Goal: Transaction & Acquisition: Purchase product/service

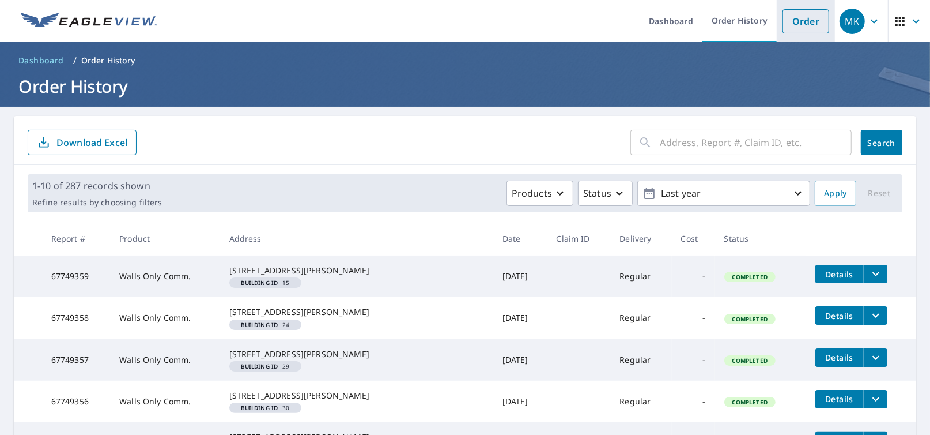
click at [787, 25] on link "Order" at bounding box center [806, 21] width 47 height 24
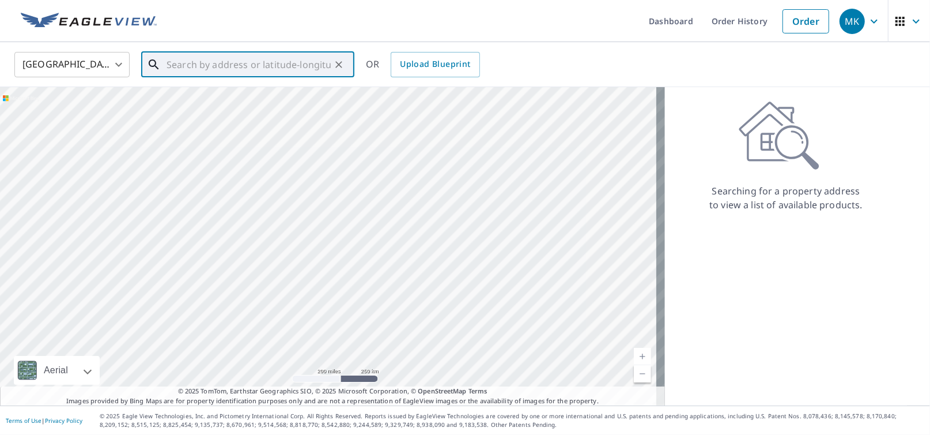
click at [172, 66] on input "text" at bounding box center [249, 64] width 164 height 32
click at [197, 105] on p "Aurora, IL 60506" at bounding box center [254, 111] width 181 height 12
type input "[GEOGRAPHIC_DATA]"
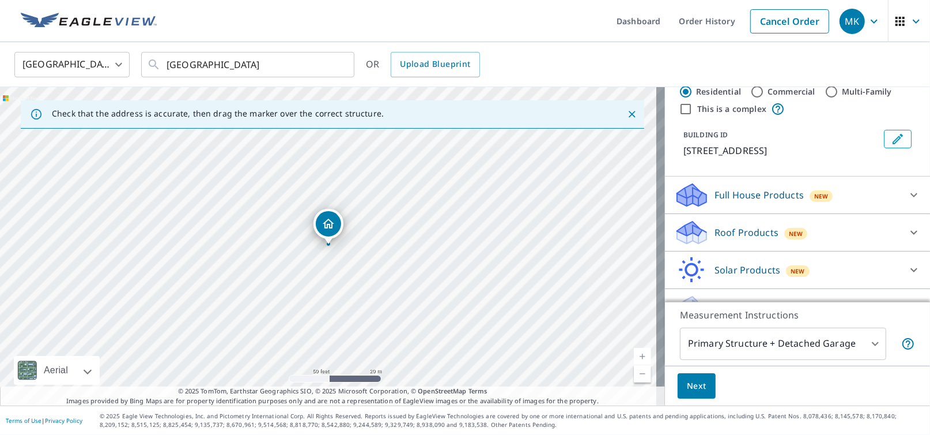
scroll to position [54, 0]
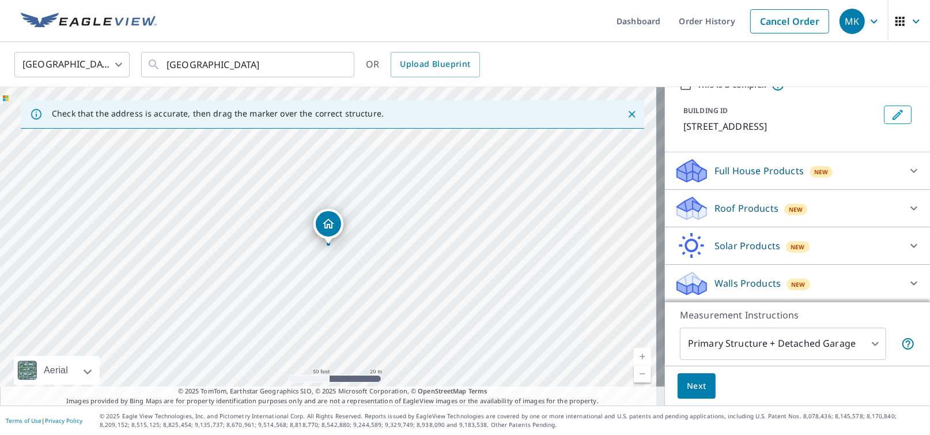
click at [739, 210] on p "Roof Products" at bounding box center [747, 208] width 64 height 14
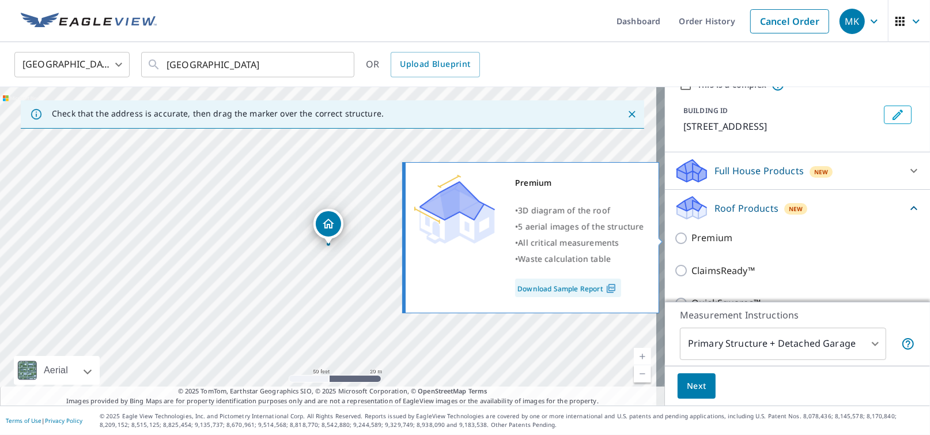
click at [674, 243] on input "Premium" at bounding box center [682, 238] width 17 height 14
checkbox input "true"
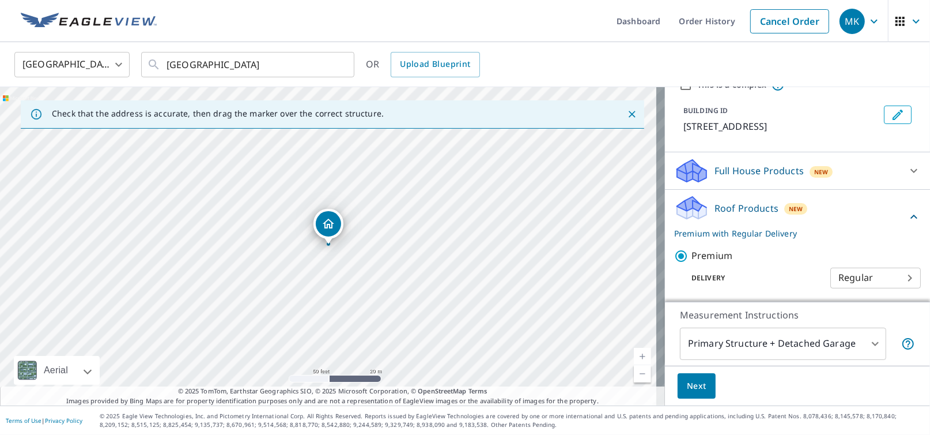
click at [688, 392] on span "Next" at bounding box center [697, 386] width 20 height 14
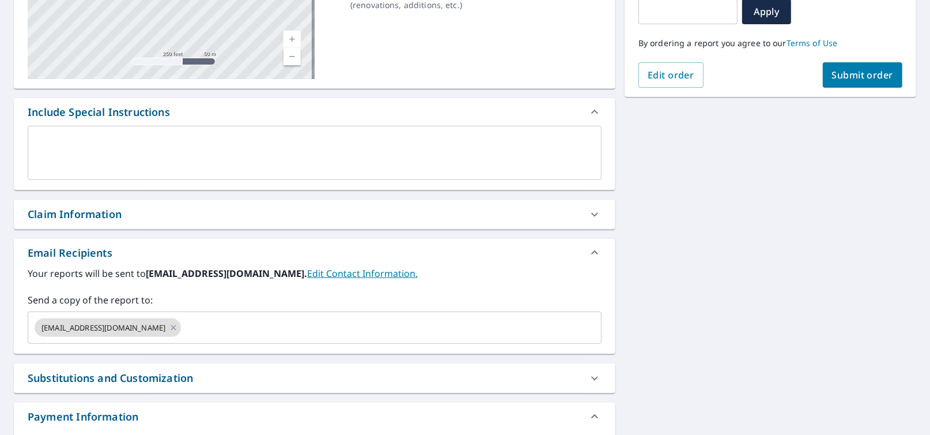
scroll to position [230, 0]
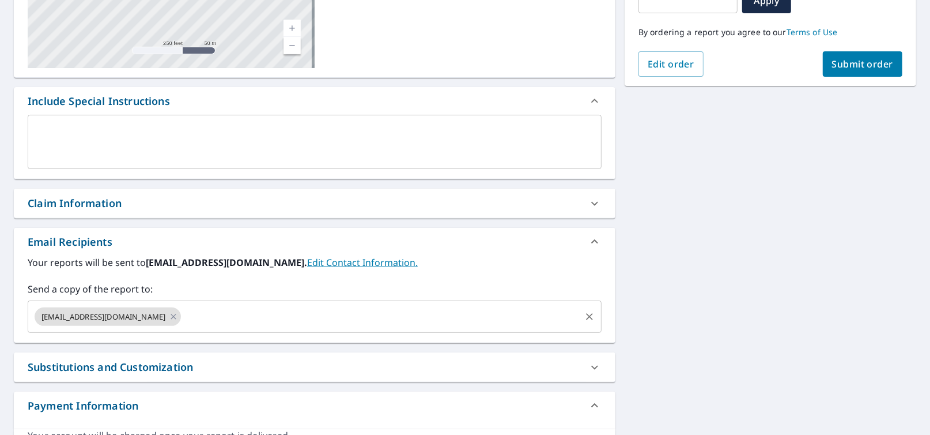
click at [183, 313] on input "text" at bounding box center [381, 316] width 396 height 22
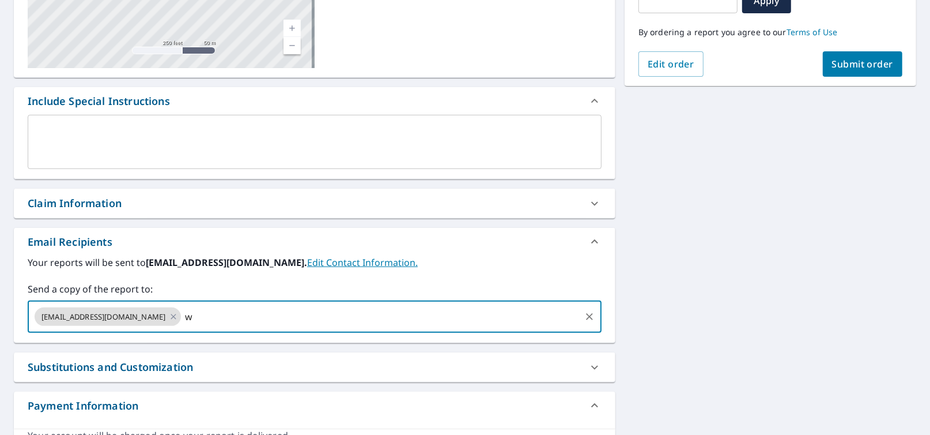
type input "w"
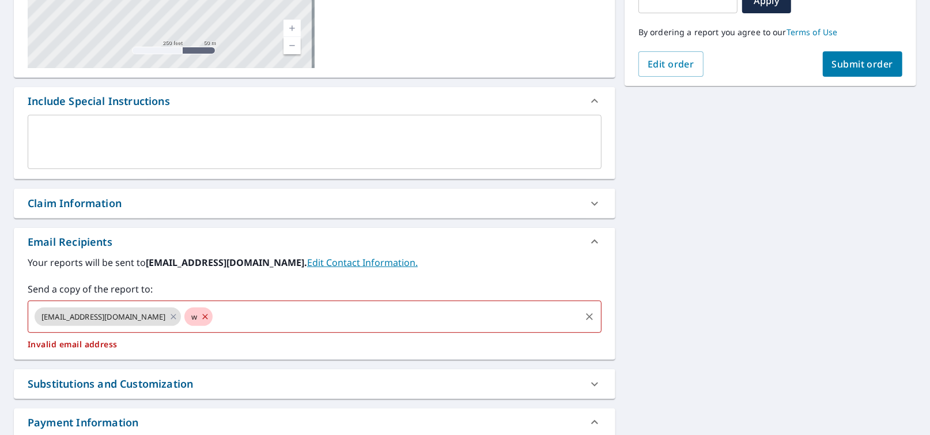
click at [214, 319] on input "text" at bounding box center [396, 316] width 365 height 22
checkbox input "true"
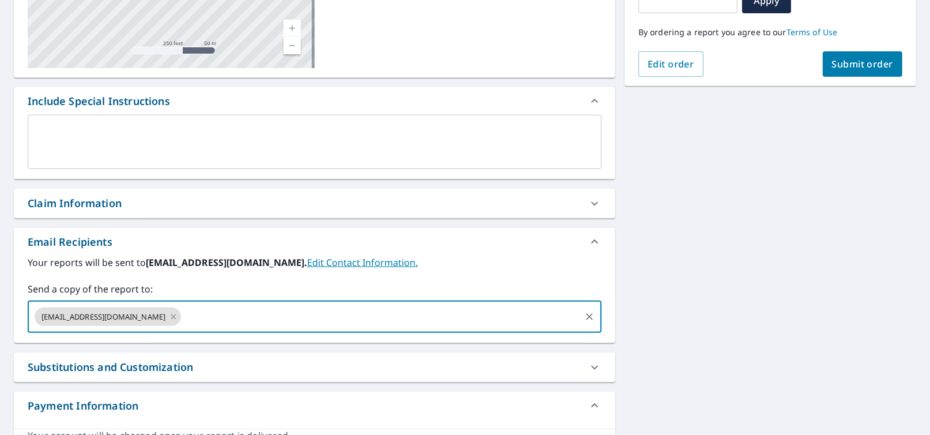
paste input "[EMAIL_ADDRESS][DOMAIN_NAME]"
type input "[EMAIL_ADDRESS][DOMAIN_NAME]"
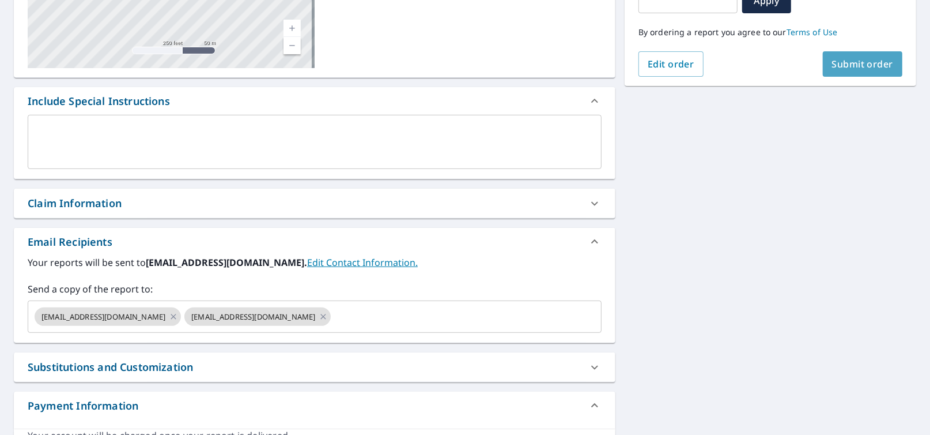
click at [852, 73] on button "Submit order" at bounding box center [863, 63] width 80 height 25
checkbox input "true"
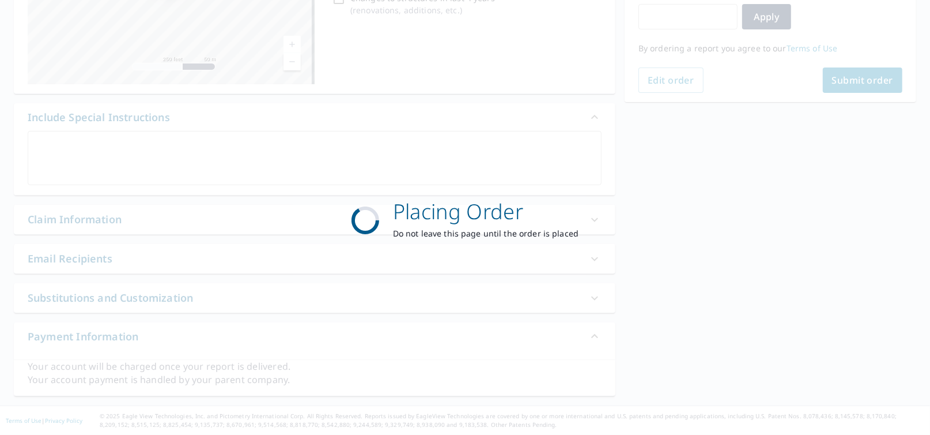
scroll to position [213, 0]
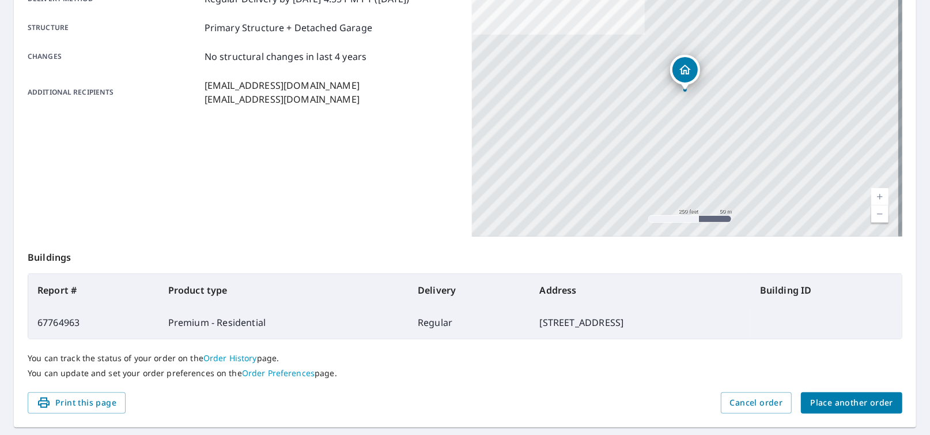
click at [850, 392] on button "Place another order" at bounding box center [851, 402] width 101 height 21
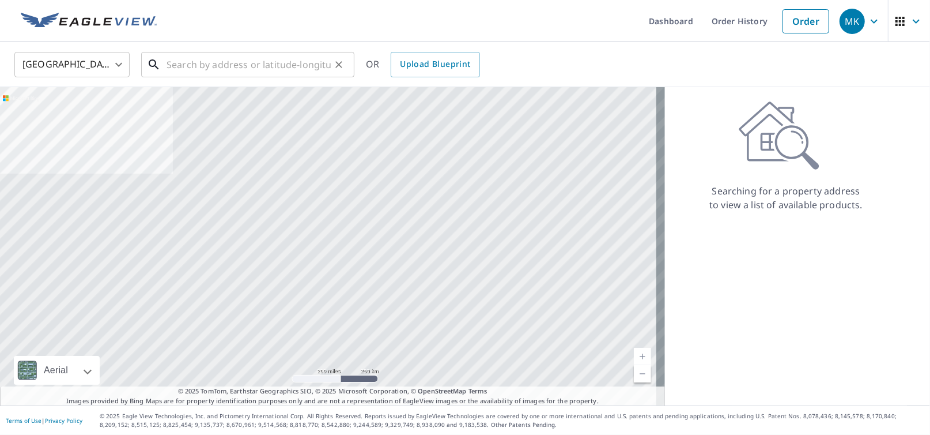
click at [201, 65] on input "text" at bounding box center [249, 64] width 164 height 32
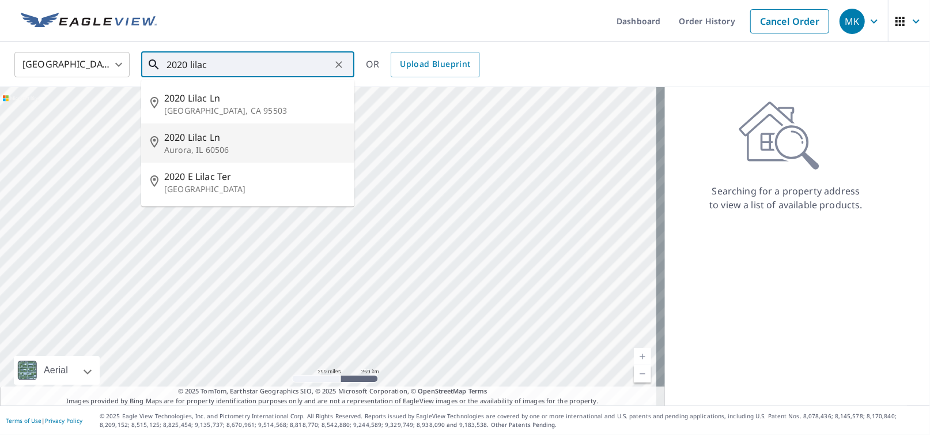
click at [212, 142] on span "2020 Lilac Ln" at bounding box center [254, 137] width 181 height 14
type input "[STREET_ADDRESS]"
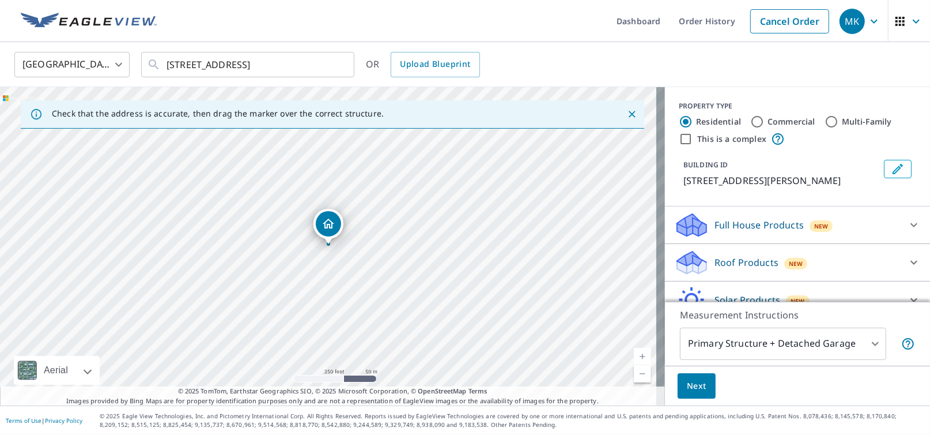
click at [730, 263] on p "Roof Products" at bounding box center [747, 262] width 64 height 14
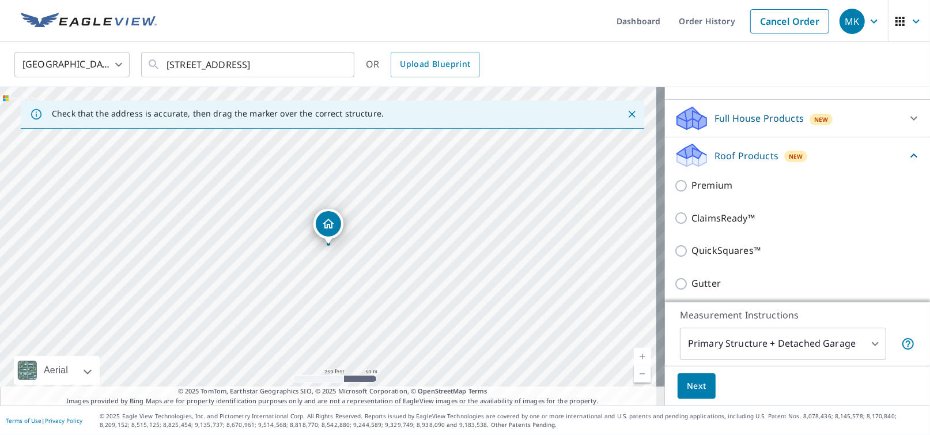
scroll to position [115, 0]
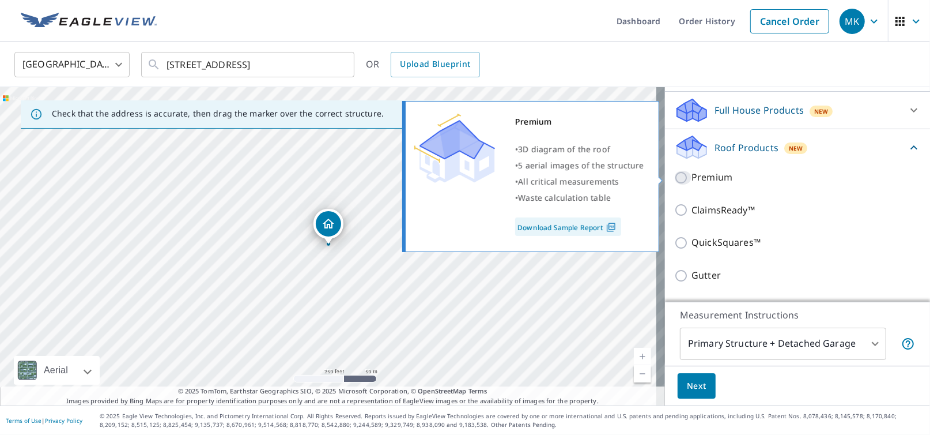
click at [674, 177] on input "Premium" at bounding box center [682, 178] width 17 height 14
checkbox input "true"
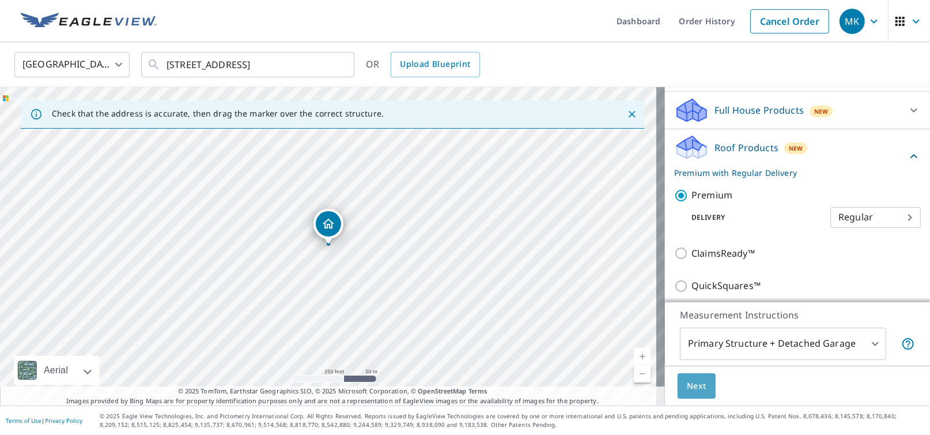
click at [693, 383] on span "Next" at bounding box center [697, 386] width 20 height 14
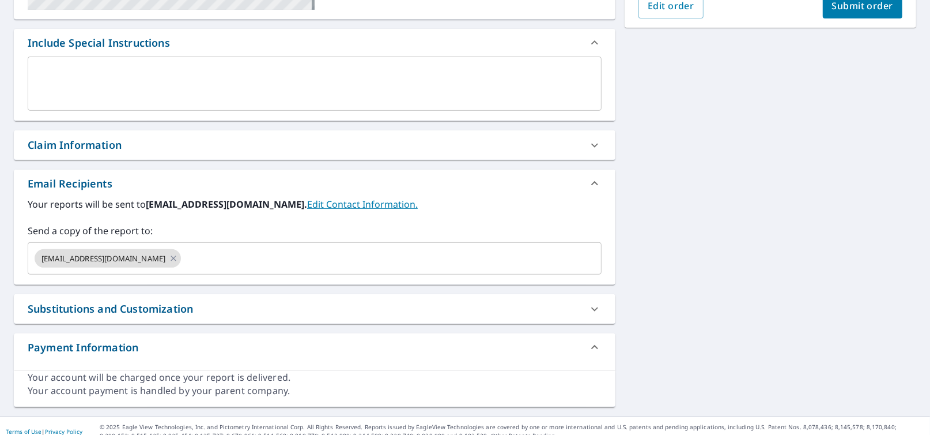
scroll to position [298, 0]
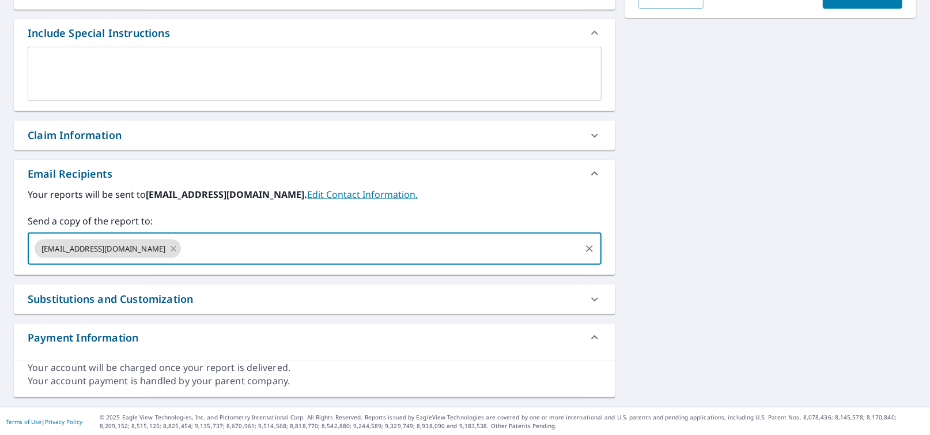
click at [183, 247] on input "text" at bounding box center [381, 248] width 396 height 22
paste input "[EMAIL_ADDRESS][DOMAIN_NAME]"
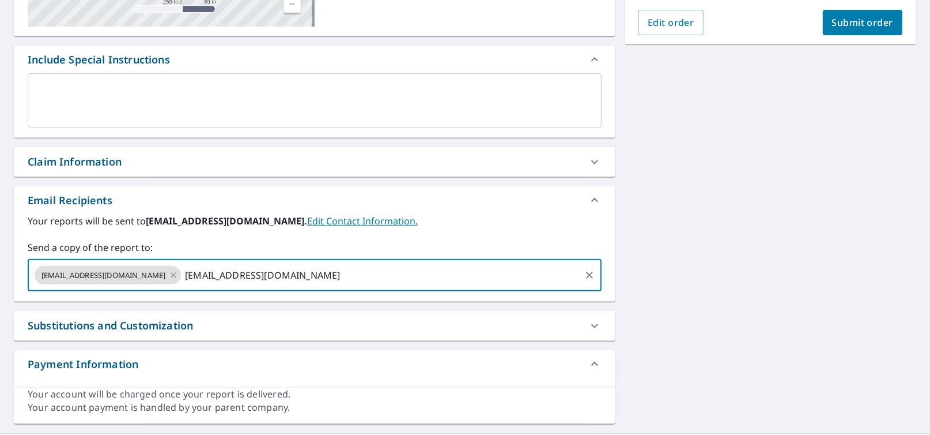
scroll to position [10, 0]
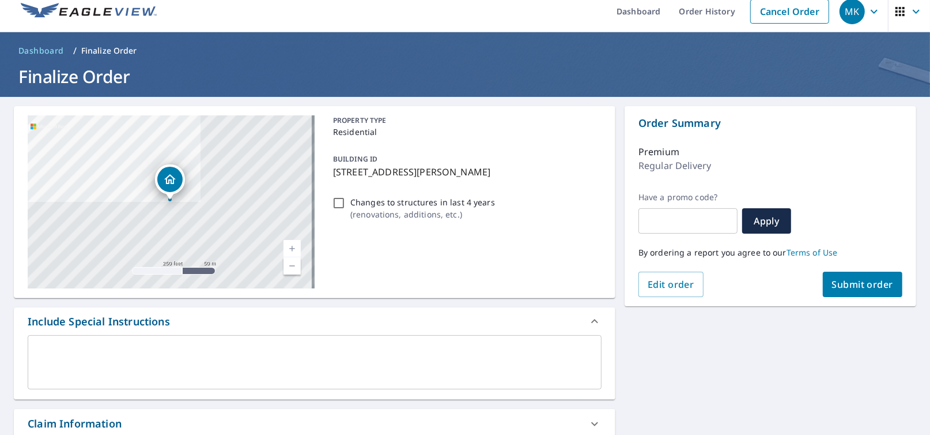
type input "[EMAIL_ADDRESS][DOMAIN_NAME]"
click at [850, 289] on span "Submit order" at bounding box center [863, 284] width 62 height 13
checkbox input "true"
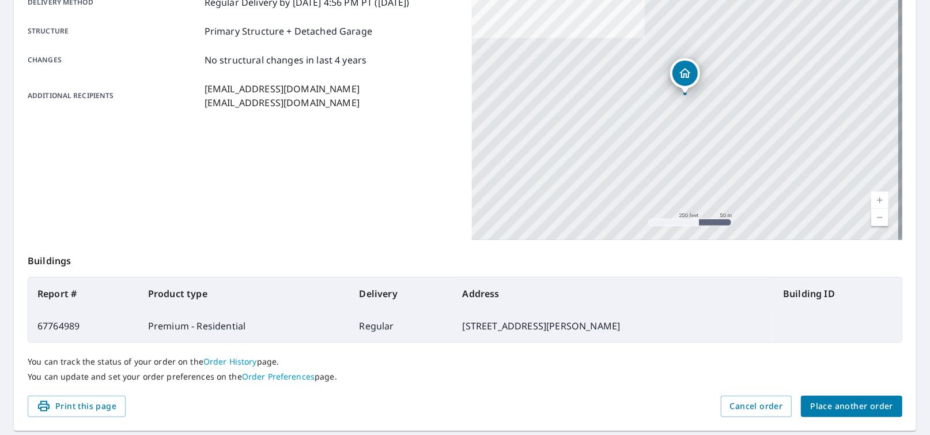
scroll to position [243, 0]
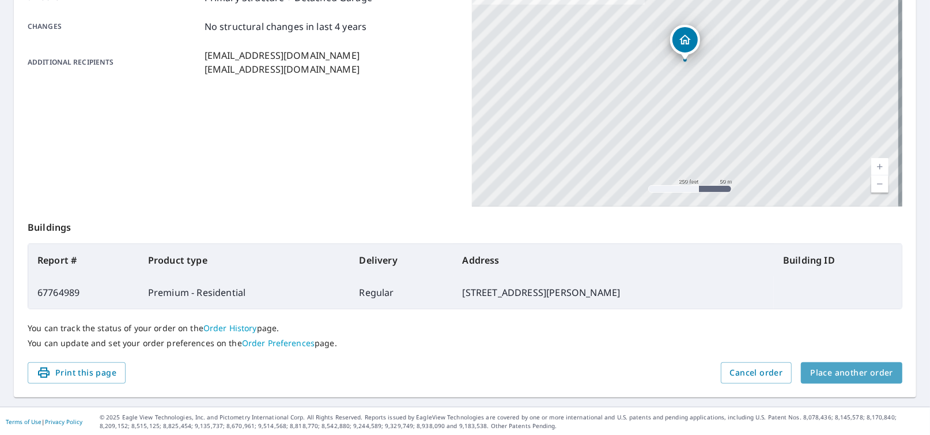
click at [845, 371] on span "Place another order" at bounding box center [851, 372] width 83 height 14
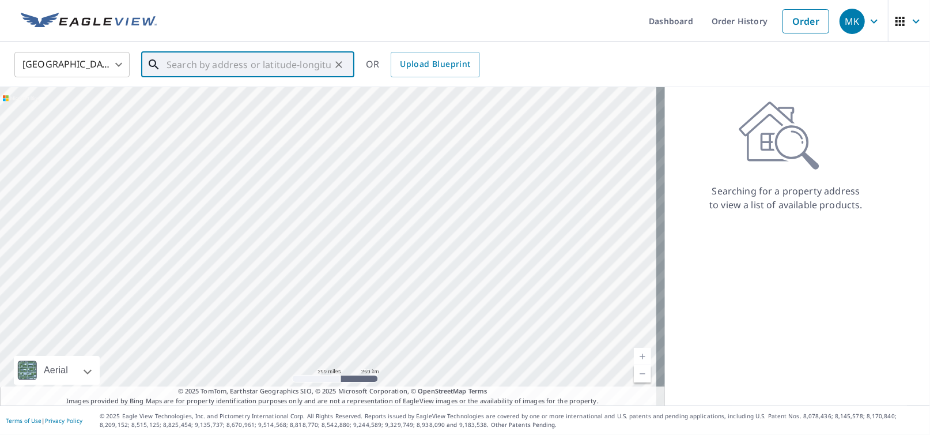
click at [198, 73] on input "text" at bounding box center [249, 64] width 164 height 32
click at [225, 111] on p "Aurora, IL 60506" at bounding box center [254, 111] width 181 height 12
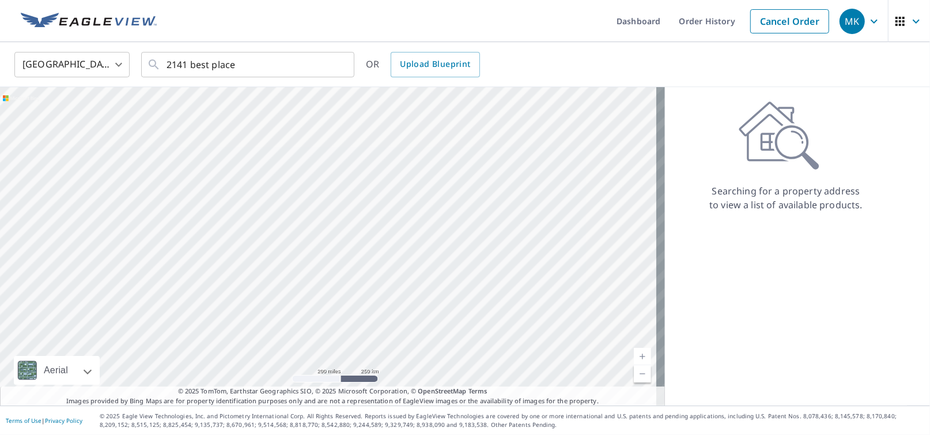
type input "2141 [GEOGRAPHIC_DATA]"
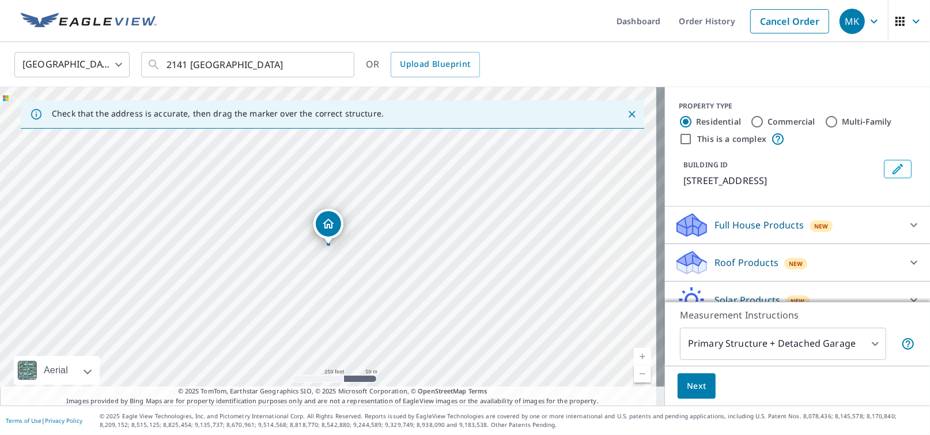
click at [736, 263] on p "Roof Products" at bounding box center [747, 262] width 64 height 14
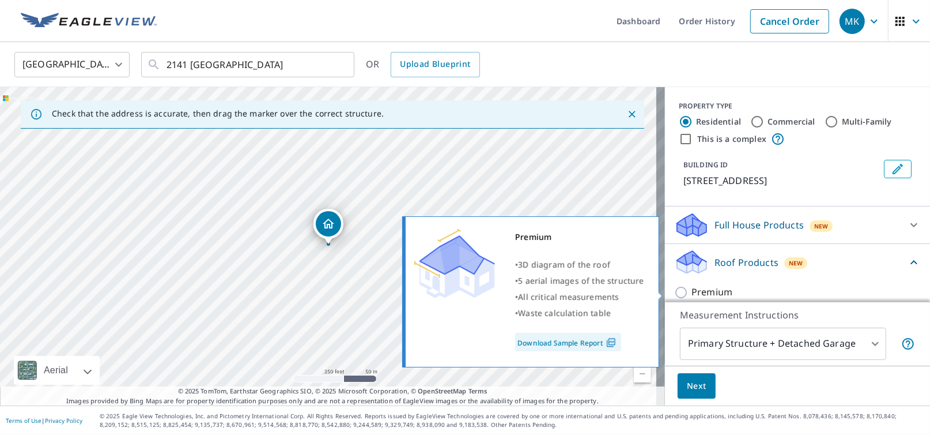
click at [693, 291] on p "Premium" at bounding box center [712, 292] width 41 height 14
click at [692, 291] on input "Premium" at bounding box center [682, 292] width 17 height 14
checkbox input "true"
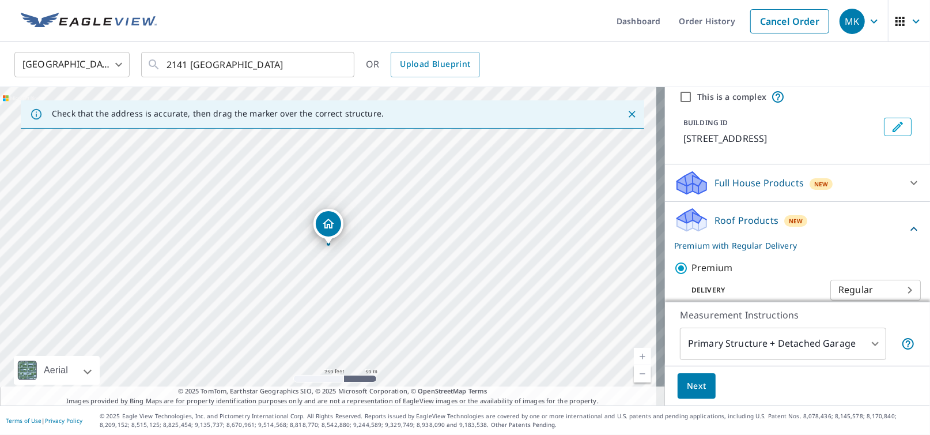
scroll to position [115, 0]
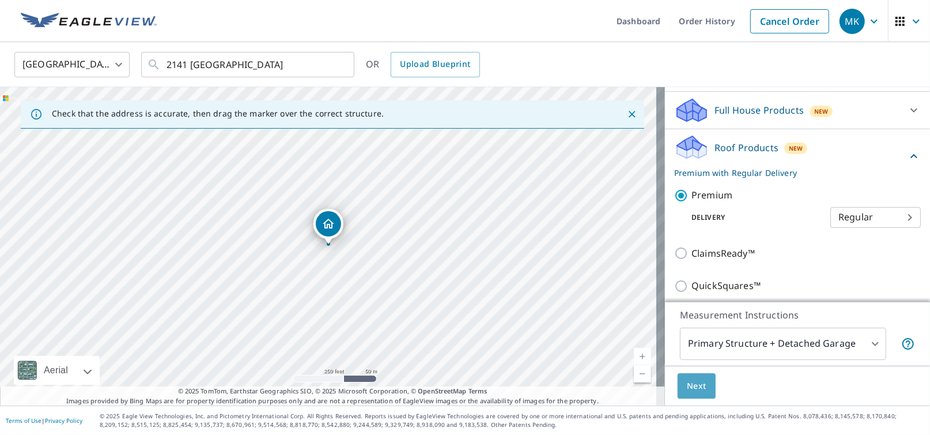
click at [687, 388] on span "Next" at bounding box center [697, 386] width 20 height 14
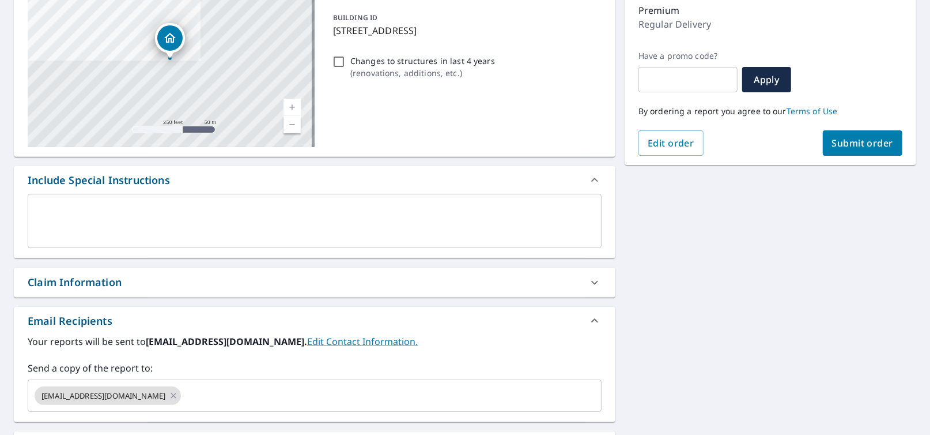
scroll to position [230, 0]
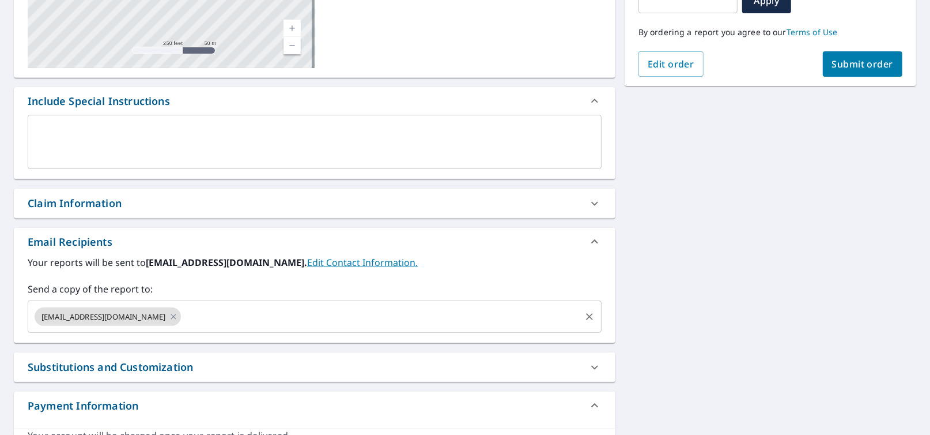
click at [183, 320] on input "text" at bounding box center [381, 316] width 396 height 22
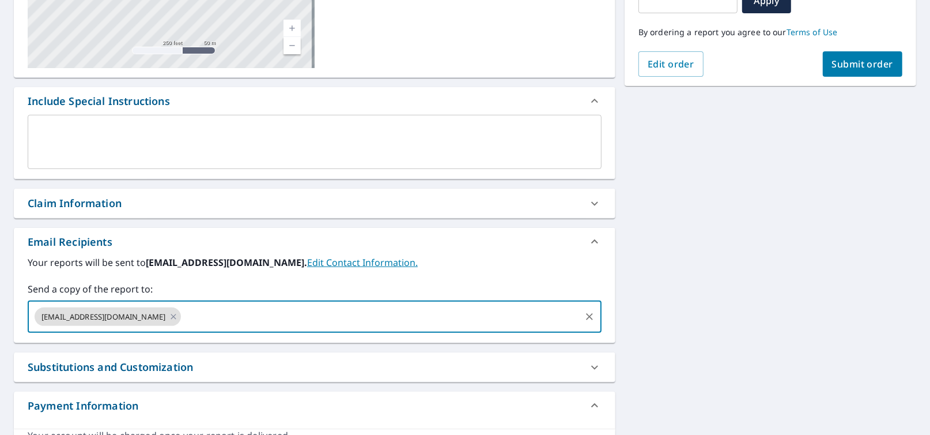
paste input "[EMAIL_ADDRESS][DOMAIN_NAME]"
type input "[EMAIL_ADDRESS][DOMAIN_NAME]"
click at [859, 62] on span "Submit order" at bounding box center [863, 64] width 62 height 13
checkbox input "true"
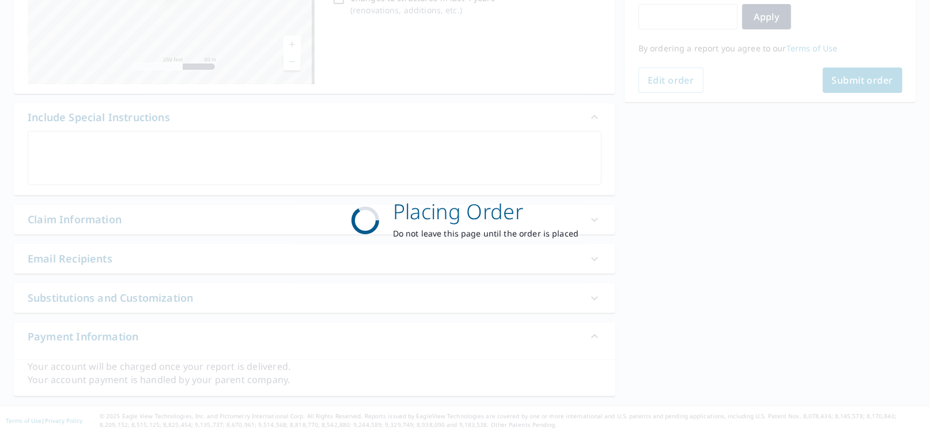
scroll to position [213, 0]
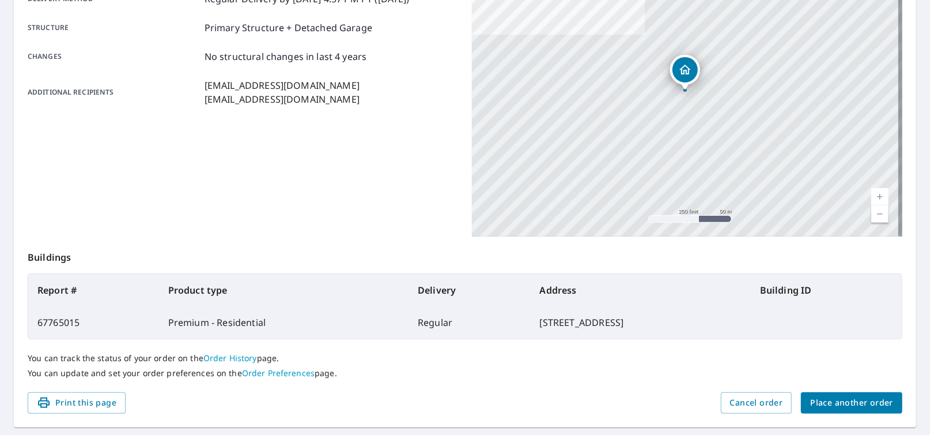
click at [837, 398] on span "Place another order" at bounding box center [851, 402] width 83 height 14
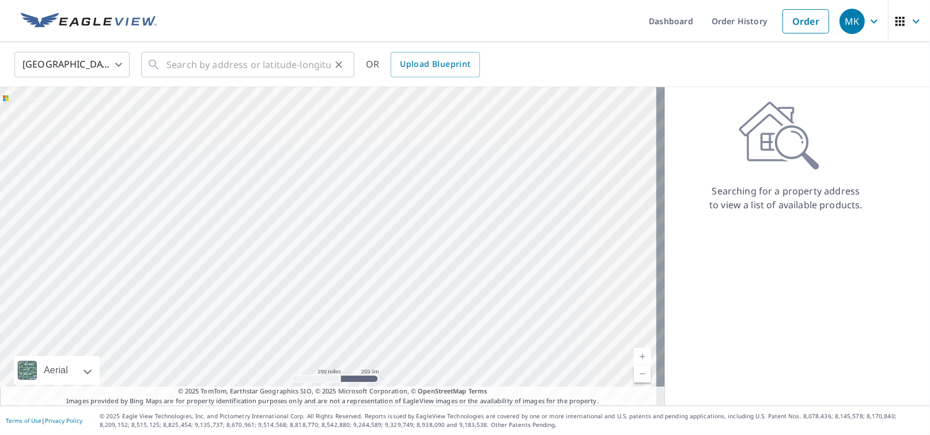
click at [164, 62] on div "​" at bounding box center [247, 64] width 213 height 25
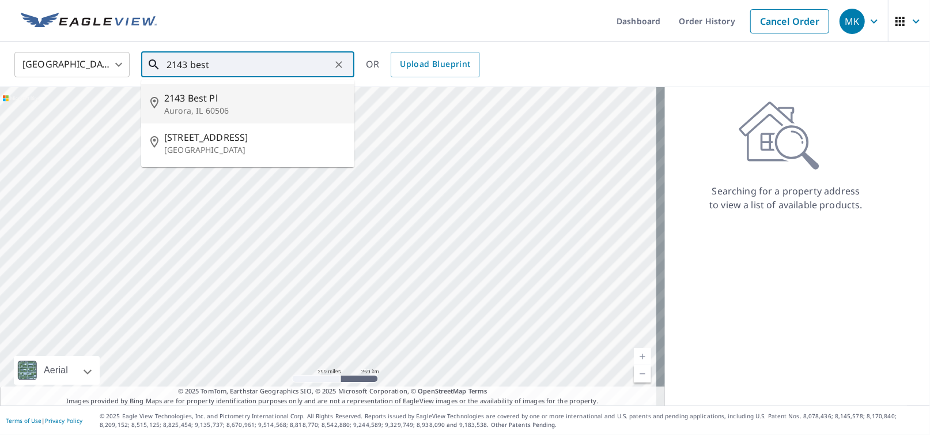
click at [214, 105] on p "Aurora, IL 60506" at bounding box center [254, 111] width 181 height 12
type input "2143 [GEOGRAPHIC_DATA]"
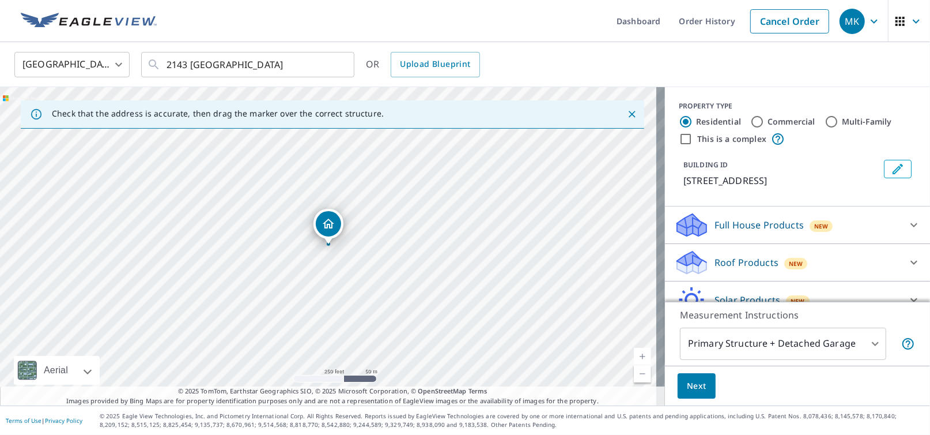
click at [728, 263] on p "Roof Products" at bounding box center [747, 262] width 64 height 14
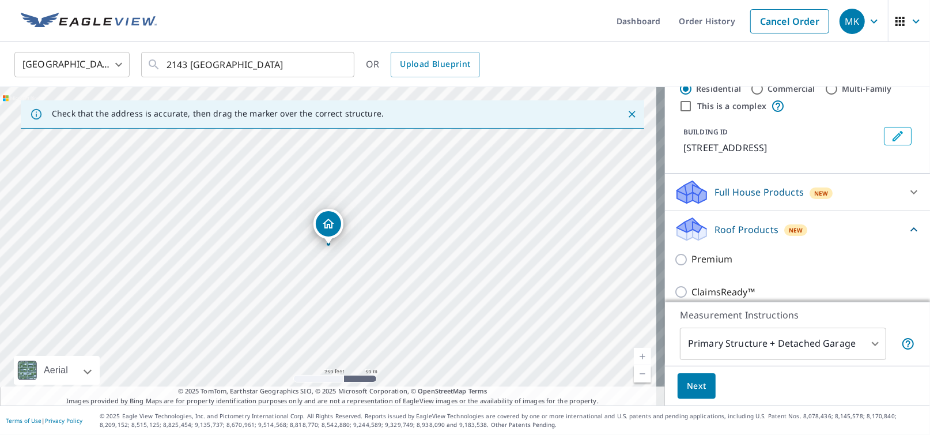
scroll to position [57, 0]
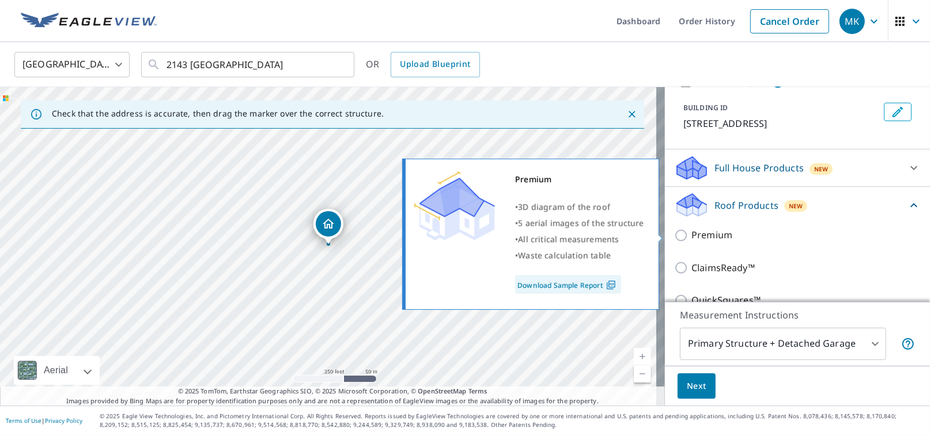
click at [674, 236] on input "Premium" at bounding box center [682, 235] width 17 height 14
checkbox input "true"
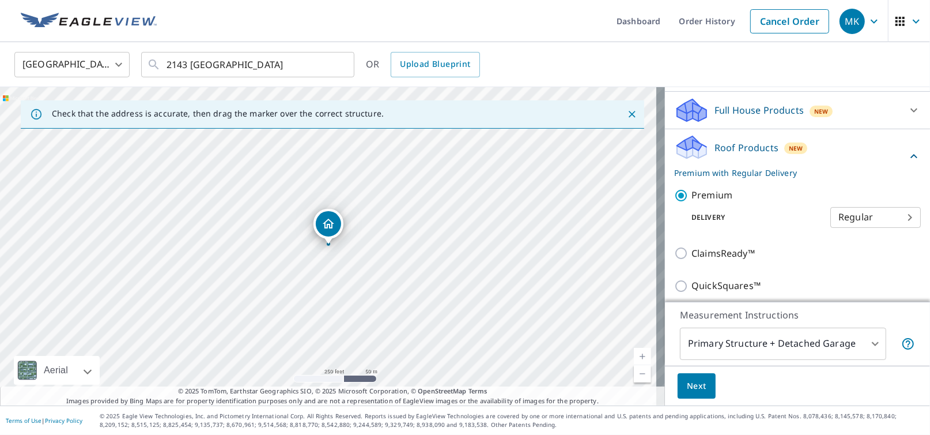
scroll to position [173, 0]
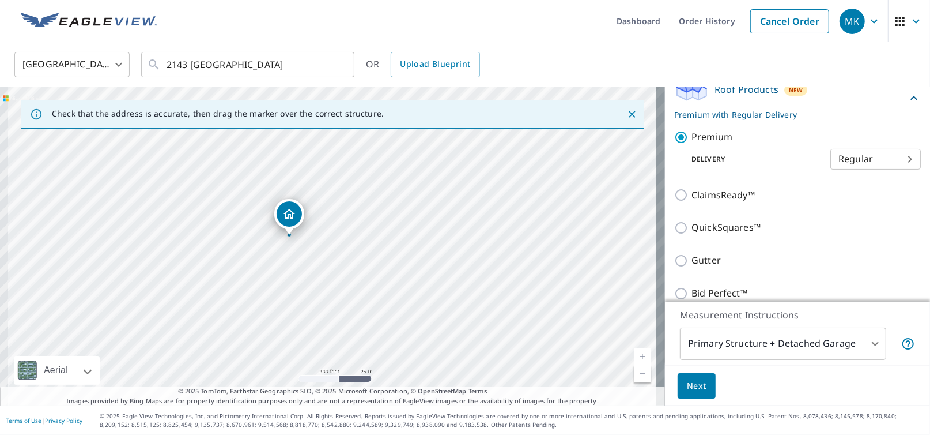
drag, startPoint x: 267, startPoint y: 255, endPoint x: 273, endPoint y: 247, distance: 9.1
click at [272, 250] on div "2143 [GEOGRAPHIC_DATA]" at bounding box center [332, 246] width 665 height 318
drag, startPoint x: 307, startPoint y: 278, endPoint x: 310, endPoint y: 248, distance: 29.5
click at [310, 248] on div "2143 [GEOGRAPHIC_DATA]" at bounding box center [332, 246] width 665 height 318
drag, startPoint x: 368, startPoint y: 282, endPoint x: 365, endPoint y: 322, distance: 40.4
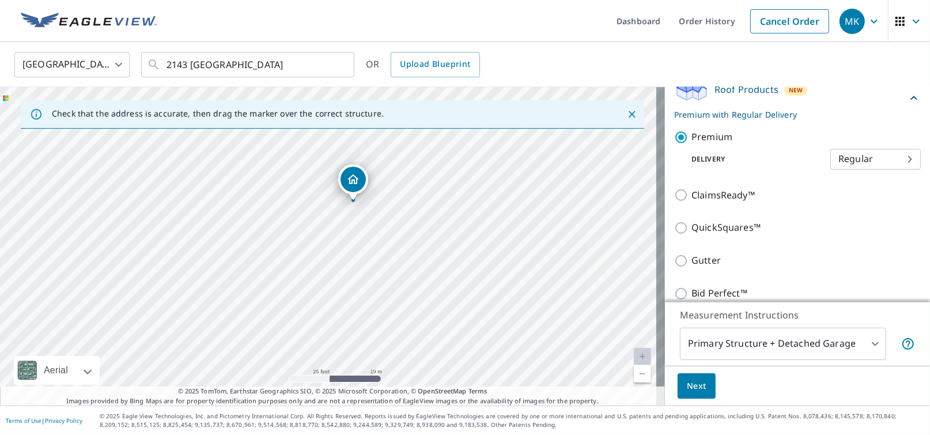
click at [365, 323] on div "2143 [GEOGRAPHIC_DATA]" at bounding box center [332, 246] width 665 height 318
drag, startPoint x: 385, startPoint y: 300, endPoint x: 372, endPoint y: 255, distance: 47.4
click at [372, 255] on div "2143 [GEOGRAPHIC_DATA]" at bounding box center [332, 246] width 665 height 318
drag, startPoint x: 310, startPoint y: 200, endPoint x: 334, endPoint y: 160, distance: 46.3
click at [334, 160] on div "2143 [GEOGRAPHIC_DATA]" at bounding box center [332, 246] width 665 height 318
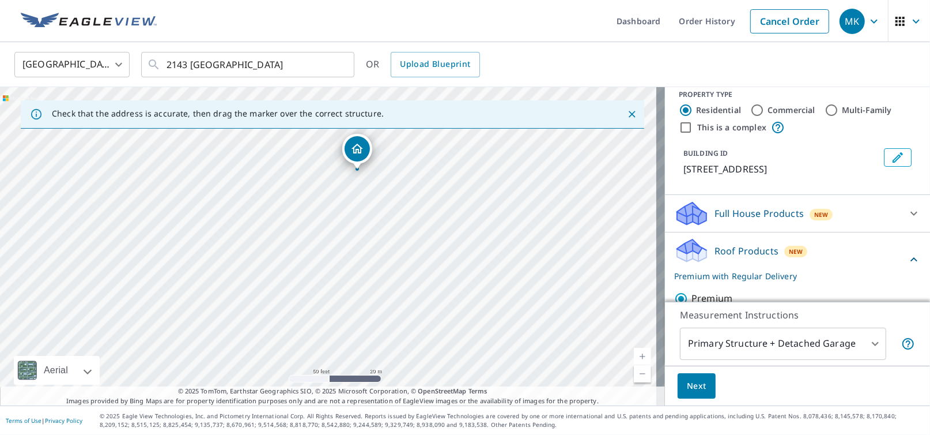
scroll to position [0, 0]
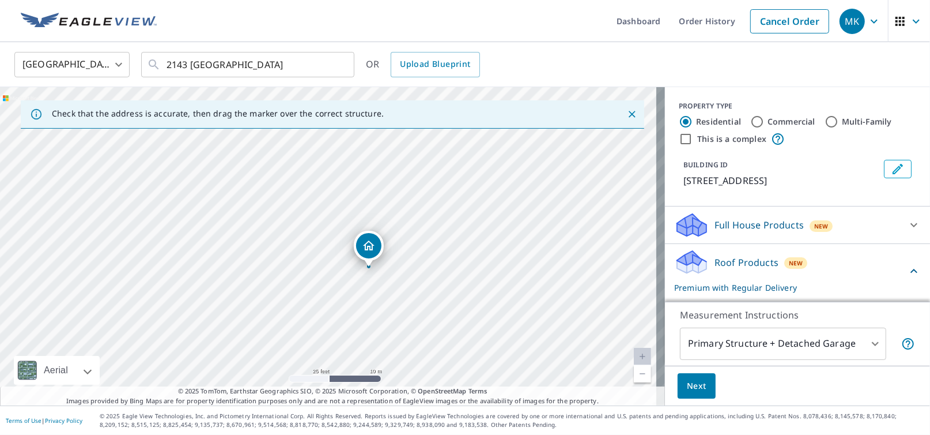
drag, startPoint x: 251, startPoint y: 240, endPoint x: 281, endPoint y: 283, distance: 52.1
click at [281, 285] on div "2143 [GEOGRAPHIC_DATA]" at bounding box center [332, 246] width 665 height 318
drag, startPoint x: 312, startPoint y: 174, endPoint x: 352, endPoint y: 236, distance: 73.5
click at [352, 236] on div "2143 [GEOGRAPHIC_DATA]" at bounding box center [332, 246] width 665 height 318
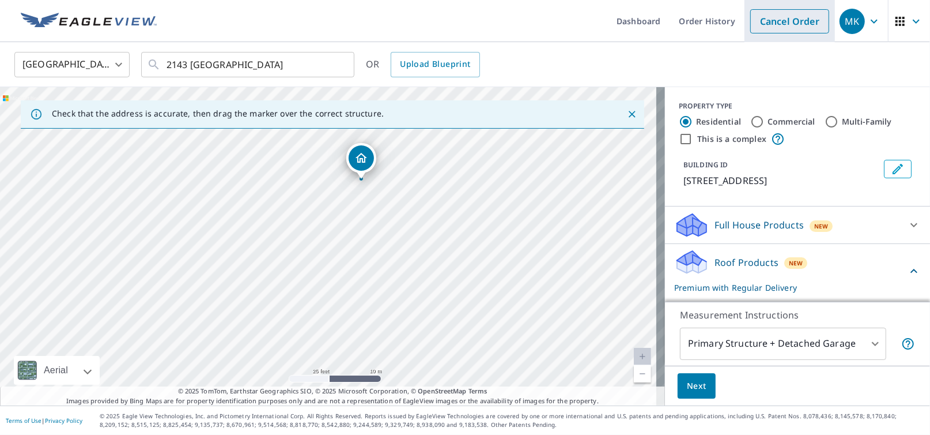
click at [784, 24] on link "Cancel Order" at bounding box center [789, 21] width 79 height 24
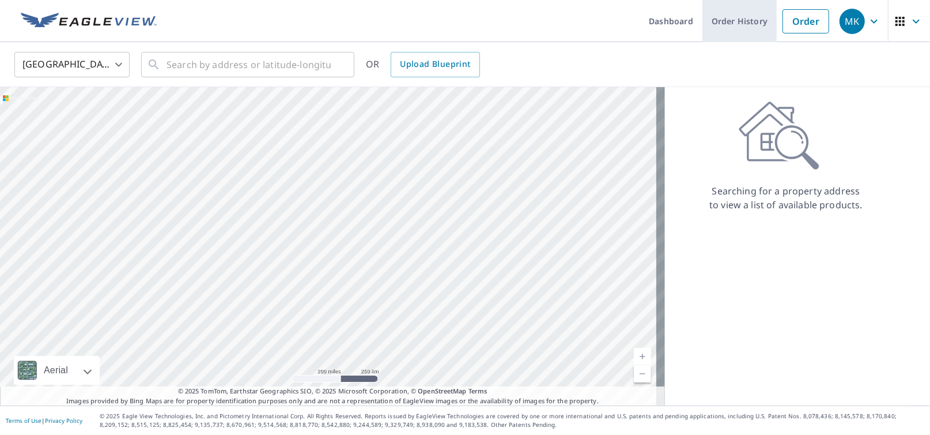
click at [735, 28] on link "Order History" at bounding box center [740, 21] width 74 height 42
